Goal: Information Seeking & Learning: Learn about a topic

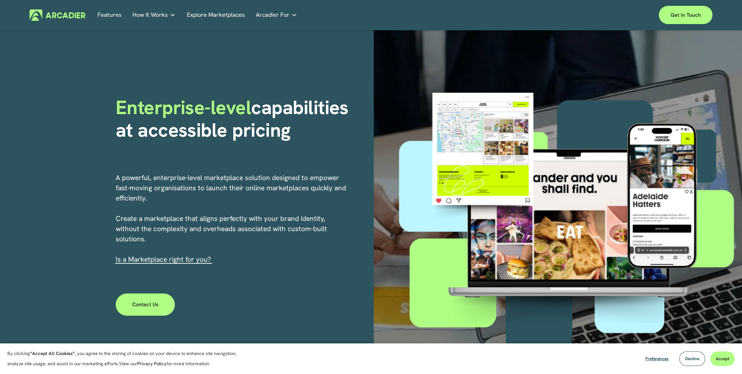
click at [155, 261] on link "s a Marketplace right for you?" at bounding box center [163, 259] width 93 height 9
click at [681, 17] on link "Get in touch" at bounding box center [685, 15] width 54 height 18
click at [202, 15] on link "Explore Marketplaces" at bounding box center [216, 14] width 58 height 11
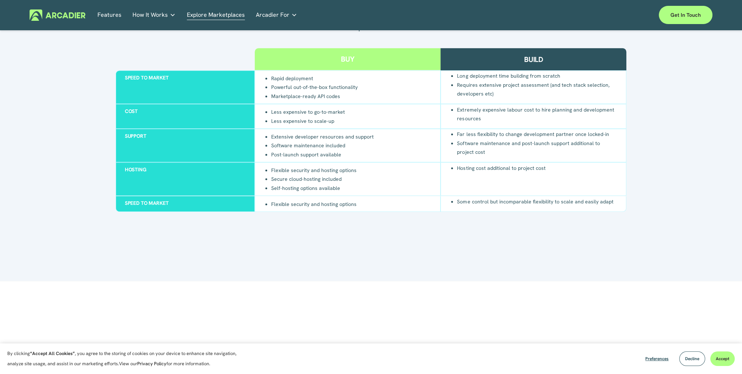
scroll to position [679, 0]
